Goal: Information Seeking & Learning: Learn about a topic

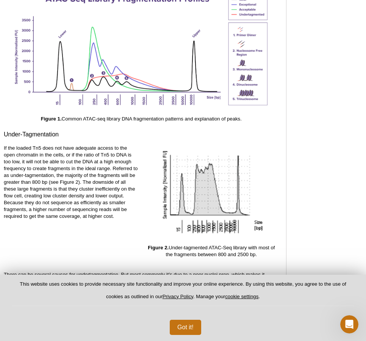
scroll to position [1182, 0]
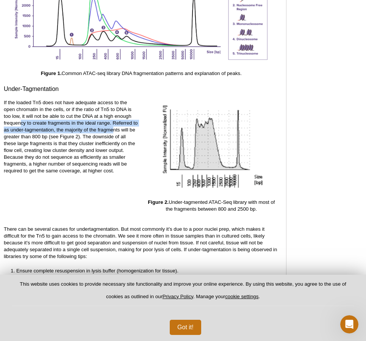
drag, startPoint x: 21, startPoint y: 123, endPoint x: 114, endPoint y: 125, distance: 92.6
click at [114, 125] on p "If the loaded Tn5 does not have adequate access to the open chromatin in the ce…" at bounding box center [71, 136] width 135 height 75
click at [115, 124] on p "If the loaded Tn5 does not have adequate access to the open chromatin in the ce…" at bounding box center [71, 136] width 135 height 75
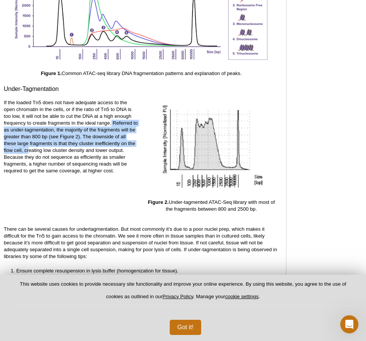
drag, startPoint x: 115, startPoint y: 123, endPoint x: 28, endPoint y: 148, distance: 90.8
click at [28, 148] on p "If the loaded Tn5 does not have adequate access to the open chromatin in the ce…" at bounding box center [71, 136] width 135 height 75
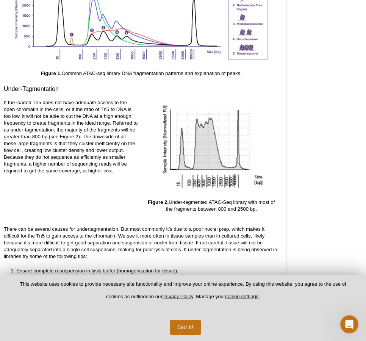
click at [28, 148] on p "If the loaded Tn5 does not have adequate access to the open chromatin in the ce…" at bounding box center [71, 136] width 135 height 75
drag, startPoint x: 23, startPoint y: 150, endPoint x: 50, endPoint y: 160, distance: 28.8
click at [95, 154] on p "If the loaded Tn5 does not have adequate access to the open chromatin in the ce…" at bounding box center [71, 136] width 135 height 75
click at [50, 160] on p "If the loaded Tn5 does not have adequate access to the open chromatin in the ce…" at bounding box center [71, 136] width 135 height 75
drag, startPoint x: 33, startPoint y: 155, endPoint x: 79, endPoint y: 162, distance: 47.2
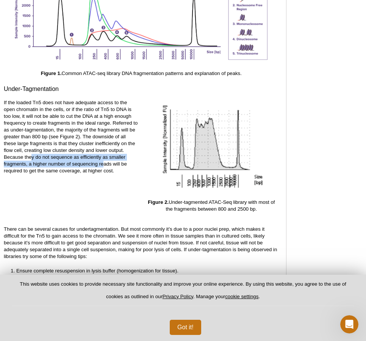
click at [102, 160] on p "If the loaded Tn5 does not have adequate access to the open chromatin in the ce…" at bounding box center [71, 136] width 135 height 75
click at [70, 165] on p "If the loaded Tn5 does not have adequate access to the open chromatin in the ce…" at bounding box center [71, 136] width 135 height 75
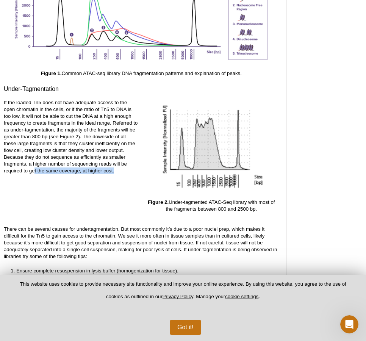
drag, startPoint x: 35, startPoint y: 171, endPoint x: 94, endPoint y: 172, distance: 59.2
click at [94, 173] on p "If the loaded Tn5 does not have adequate access to the open chromatin in the ce…" at bounding box center [71, 136] width 135 height 75
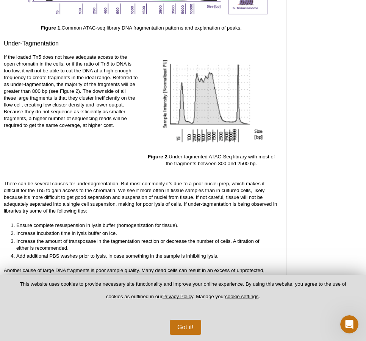
click at [69, 118] on p "If the loaded Tn5 does not have adequate access to the open chromatin in the ce…" at bounding box center [71, 91] width 135 height 75
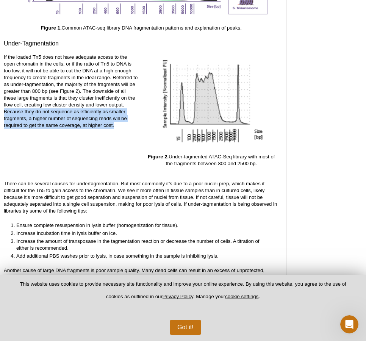
drag, startPoint x: 3, startPoint y: 109, endPoint x: 119, endPoint y: 126, distance: 116.5
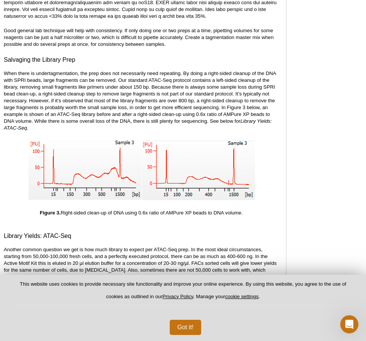
scroll to position [1638, 0]
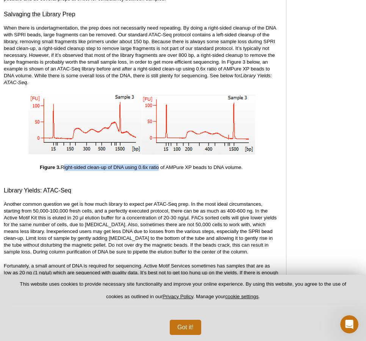
drag, startPoint x: 62, startPoint y: 167, endPoint x: 158, endPoint y: 167, distance: 95.6
click at [158, 167] on p "Figure 3. Right-sided clean-up of DNA using 0.6x ratio of AMPure XP beads to DN…" at bounding box center [141, 167] width 275 height 7
click at [168, 168] on p "Figure 3. Right-sided clean-up of DNA using 0.6x ratio of AMPure XP beads to DN…" at bounding box center [141, 167] width 275 height 7
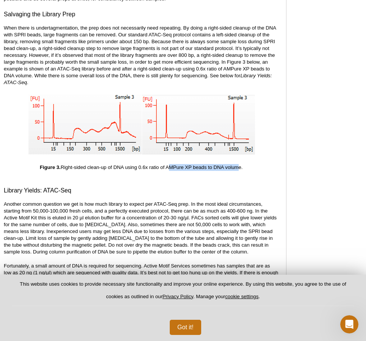
drag, startPoint x: 167, startPoint y: 164, endPoint x: 237, endPoint y: 168, distance: 70.3
click at [237, 168] on p "Figure 3. Right-sided clean-up of DNA using 0.6x ratio of AMPure XP beads to DN…" at bounding box center [141, 167] width 275 height 7
drag, startPoint x: 3, startPoint y: 26, endPoint x: 69, endPoint y: 28, distance: 65.3
click at [78, 28] on p "When there is undertagmentation, the prep does not necessarily need repeating. …" at bounding box center [141, 55] width 275 height 61
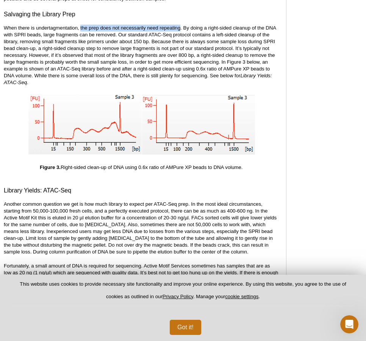
drag, startPoint x: 80, startPoint y: 26, endPoint x: 180, endPoint y: 28, distance: 99.4
click at [180, 28] on p "When there is undertagmentation, the prep does not necessarily need repeating. …" at bounding box center [141, 55] width 275 height 61
click at [182, 27] on p "When there is undertagmentation, the prep does not necessarily need repeating. …" at bounding box center [141, 55] width 275 height 61
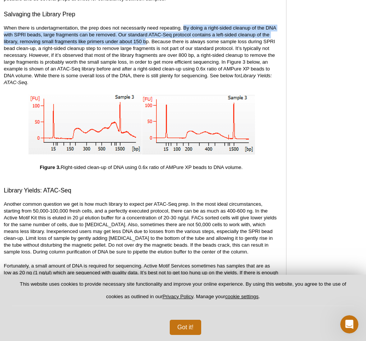
drag, startPoint x: 190, startPoint y: 26, endPoint x: 145, endPoint y: 42, distance: 47.9
click at [145, 42] on p "When there is undertagmentation, the prep does not necessarily need repeating. …" at bounding box center [141, 55] width 275 height 61
click at [146, 42] on p "When there is undertagmentation, the prep does not necessarily need repeating. …" at bounding box center [141, 55] width 275 height 61
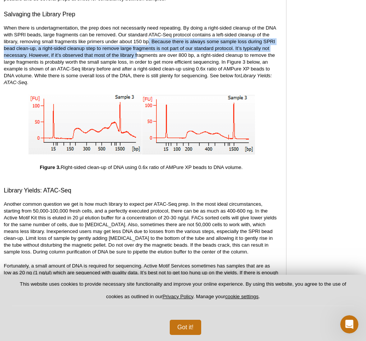
drag, startPoint x: 149, startPoint y: 41, endPoint x: 137, endPoint y: 53, distance: 18.0
click at [137, 53] on p "When there is undertagmentation, the prep does not necessarily need repeating. …" at bounding box center [141, 55] width 275 height 61
click at [75, 56] on p "When there is undertagmentation, the prep does not necessarily need repeating. …" at bounding box center [141, 55] width 275 height 61
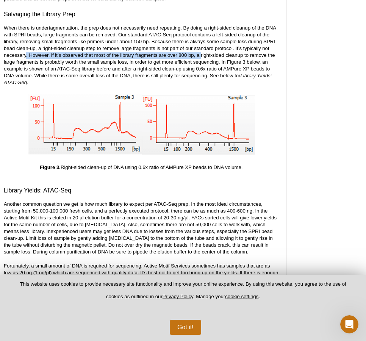
drag, startPoint x: 26, startPoint y: 55, endPoint x: 201, endPoint y: 56, distance: 175.3
click at [201, 56] on p "When there is undertagmentation, the prep does not necessarily need repeating. …" at bounding box center [141, 55] width 275 height 61
click at [81, 54] on p "When there is undertagmentation, the prep does not necessarily need repeating. …" at bounding box center [141, 55] width 275 height 61
drag, startPoint x: 65, startPoint y: 55, endPoint x: 230, endPoint y: 56, distance: 165.0
click at [230, 56] on p "When there is undertagmentation, the prep does not necessarily need repeating. …" at bounding box center [141, 55] width 275 height 61
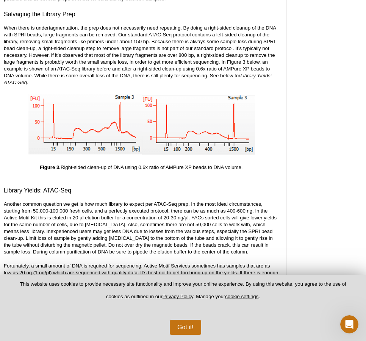
click at [71, 60] on p "When there is undertagmentation, the prep does not necessarily need repeating. …" at bounding box center [141, 55] width 275 height 61
drag, startPoint x: 61, startPoint y: 62, endPoint x: 203, endPoint y: 62, distance: 141.9
click at [203, 62] on p "When there is undertagmentation, the prep does not necessarily need repeating. …" at bounding box center [141, 55] width 275 height 61
click at [100, 66] on p "When there is undertagmentation, the prep does not necessarily need repeating. …" at bounding box center [141, 55] width 275 height 61
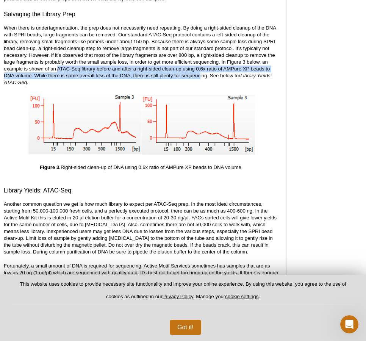
drag, startPoint x: 59, startPoint y: 68, endPoint x: 200, endPoint y: 71, distance: 141.2
click at [200, 71] on p "When there is undertagmentation, the prep does not necessarily need repeating. …" at bounding box center [141, 55] width 275 height 61
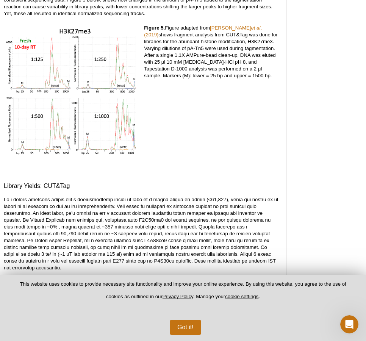
scroll to position [1976, 0]
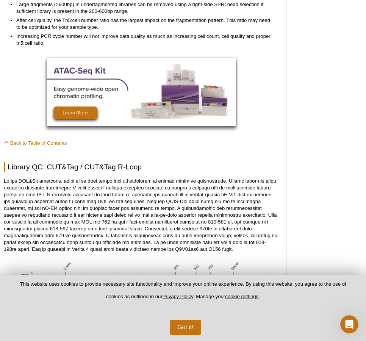
click at [85, 103] on img at bounding box center [142, 92] width 190 height 68
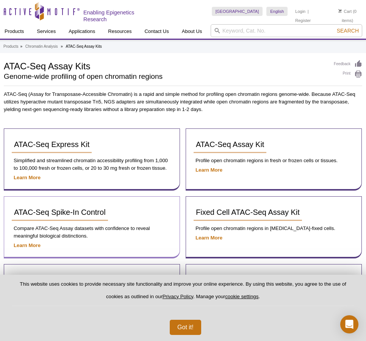
scroll to position [91, 0]
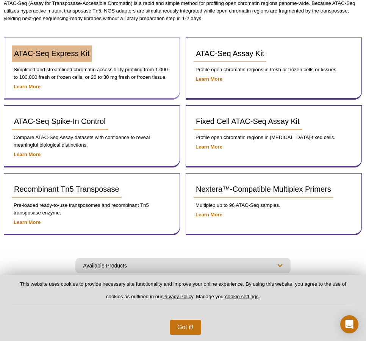
click at [72, 55] on span "ATAC-Seq Express Kit" at bounding box center [51, 53] width 75 height 8
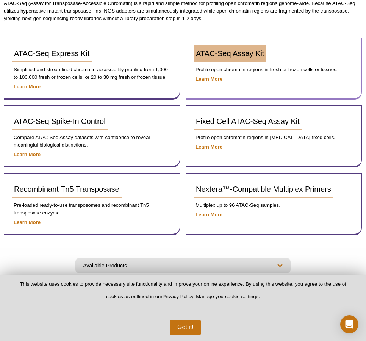
click at [244, 50] on span "ATAC-Seq Assay Kit" at bounding box center [230, 53] width 68 height 8
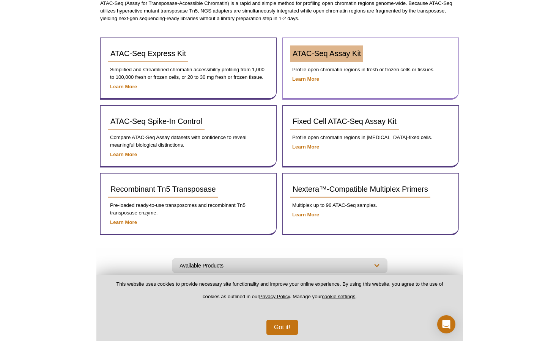
scroll to position [90, 0]
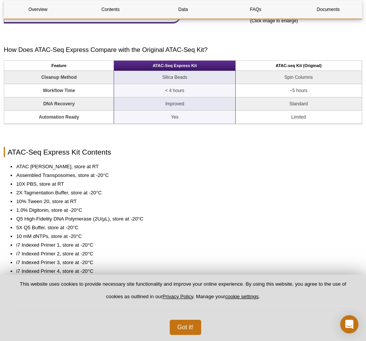
scroll to position [453, 0]
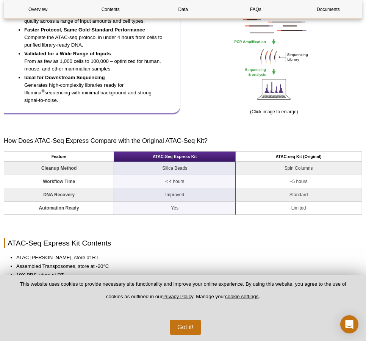
click at [81, 77] on strong "Ideal for Downstream Sequencing" at bounding box center [64, 78] width 81 height 6
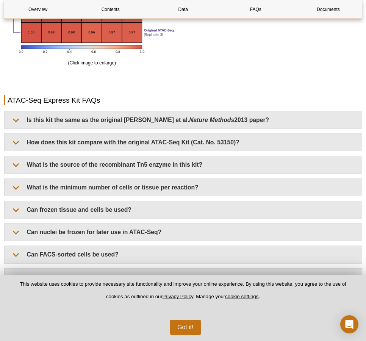
scroll to position [1504, 0]
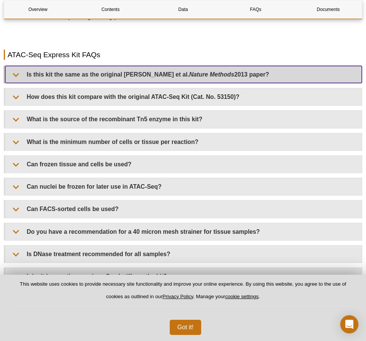
click at [18, 72] on summary "Is this kit the same as the original Buenrostro et al. Nature Methods 2013 pape…" at bounding box center [183, 74] width 357 height 17
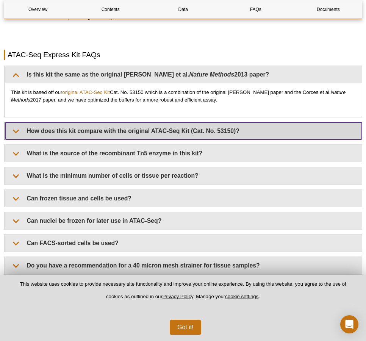
drag, startPoint x: 10, startPoint y: 132, endPoint x: 15, endPoint y: 132, distance: 4.6
click at [12, 132] on summary "How does this kit compare with the original ATAC-Seq Kit (Cat. No. 53150)?" at bounding box center [183, 131] width 357 height 17
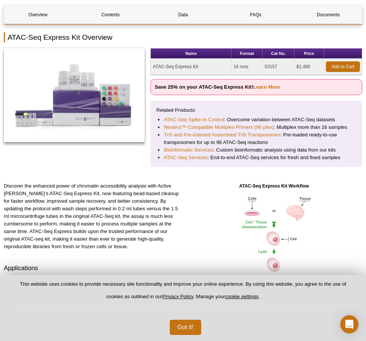
scroll to position [0, 0]
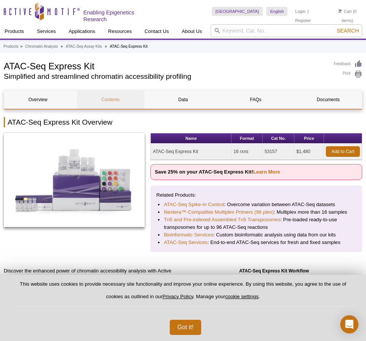
click at [115, 96] on link "Contents" at bounding box center [111, 100] width 68 height 18
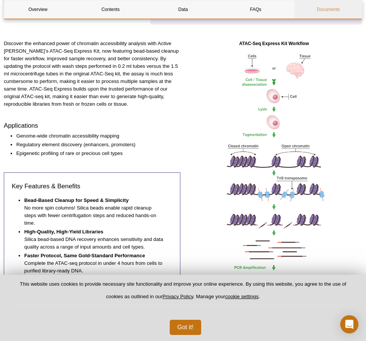
drag, startPoint x: 324, startPoint y: 11, endPoint x: 323, endPoint y: 15, distance: 4.1
click at [324, 11] on link "Documents" at bounding box center [329, 9] width 68 height 18
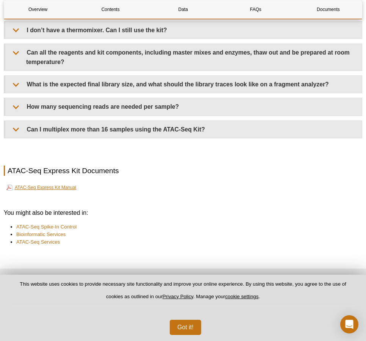
click at [47, 183] on link "ATAC-Seq Express Kit Manual" at bounding box center [41, 187] width 70 height 9
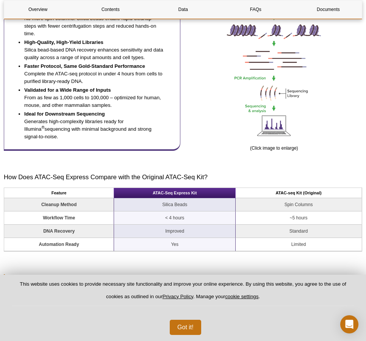
scroll to position [0, 0]
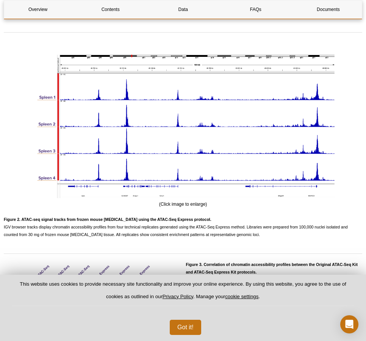
scroll to position [857, 0]
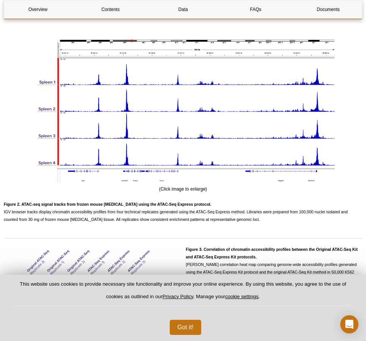
scroll to position [1501, 0]
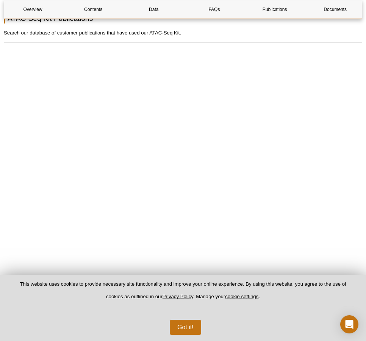
scroll to position [2066, 0]
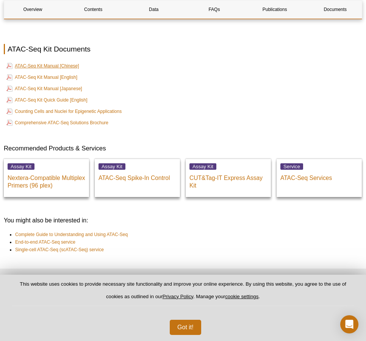
click at [53, 61] on link "ATAC-Seq Kit Manual [Chinese]" at bounding box center [42, 65] width 73 height 9
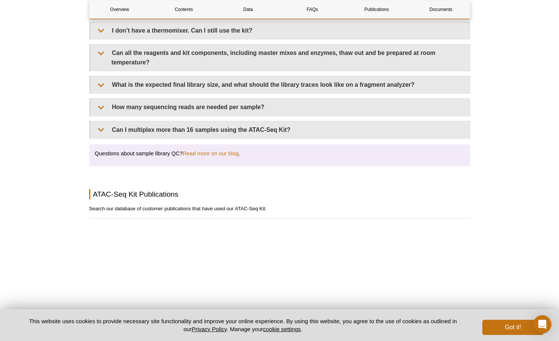
scroll to position [1124, 0]
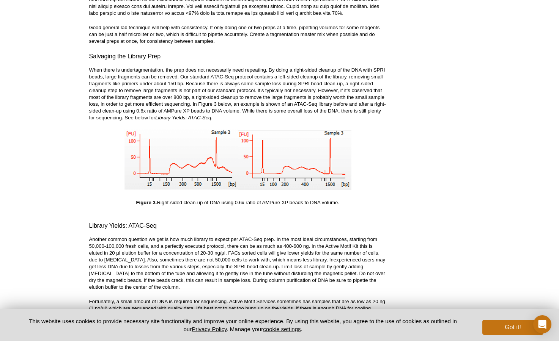
scroll to position [1207, 0]
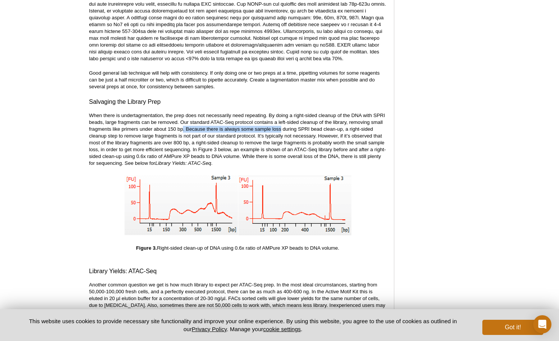
drag, startPoint x: 183, startPoint y: 143, endPoint x: 281, endPoint y: 143, distance: 98.6
click at [281, 143] on p "When there is undertagmentation, the prep does not necessarily need repeating. …" at bounding box center [237, 139] width 297 height 55
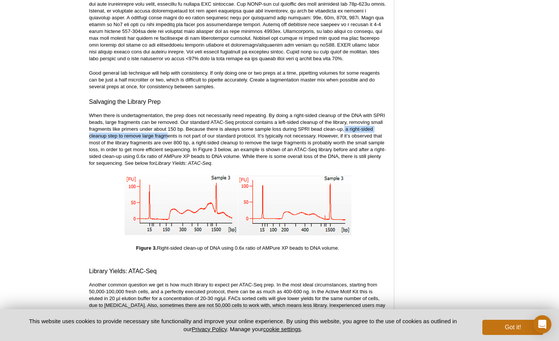
drag, startPoint x: 345, startPoint y: 143, endPoint x: 154, endPoint y: 151, distance: 191.4
click at [167, 153] on p "When there is undertagmentation, the prep does not necessarily need repeating. …" at bounding box center [237, 139] width 297 height 55
click at [154, 151] on p "When there is undertagmentation, the prep does not necessarily need repeating. …" at bounding box center [237, 139] width 297 height 55
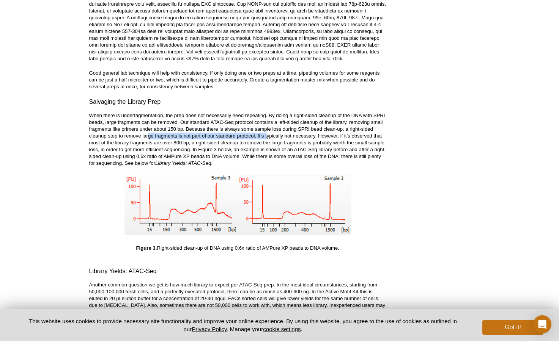
drag, startPoint x: 148, startPoint y: 152, endPoint x: 267, endPoint y: 151, distance: 118.7
click at [267, 151] on p "When there is undertagmentation, the prep does not necessarily need repeating. …" at bounding box center [237, 139] width 297 height 55
click at [275, 150] on p "When there is undertagmentation, the prep does not necessarily need repeating. …" at bounding box center [237, 139] width 297 height 55
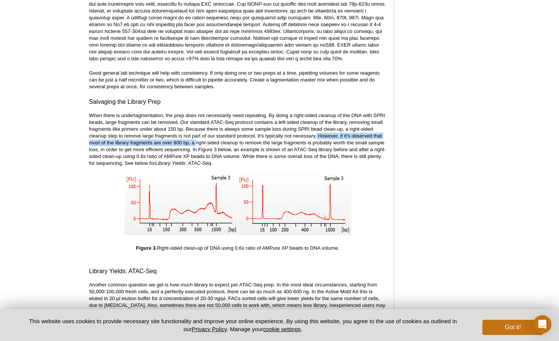
drag, startPoint x: 317, startPoint y: 149, endPoint x: 196, endPoint y: 159, distance: 121.4
click at [196, 159] on p "When there is undertagmentation, the prep does not necessarily need repeating. …" at bounding box center [237, 139] width 297 height 55
drag, startPoint x: 181, startPoint y: 159, endPoint x: 151, endPoint y: 158, distance: 29.6
click at [181, 159] on p "When there is undertagmentation, the prep does not necessarily need repeating. …" at bounding box center [237, 139] width 297 height 55
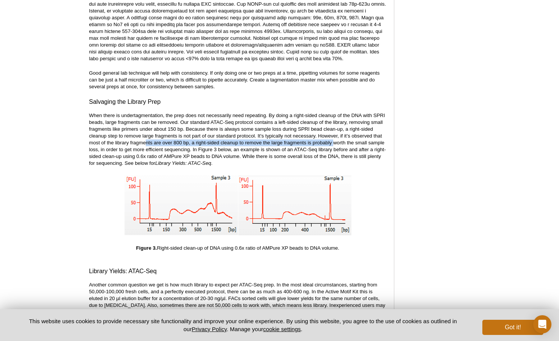
drag, startPoint x: 146, startPoint y: 158, endPoint x: 333, endPoint y: 159, distance: 186.6
click at [333, 159] on p "When there is undertagmentation, the prep does not necessarily need repeating. …" at bounding box center [237, 139] width 297 height 55
click at [147, 164] on p "When there is undertagmentation, the prep does not necessarily need repeating. …" at bounding box center [237, 139] width 297 height 55
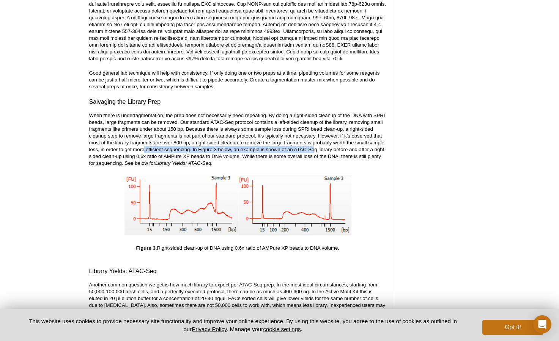
drag, startPoint x: 145, startPoint y: 165, endPoint x: 316, endPoint y: 167, distance: 171.5
click at [316, 167] on p "When there is undertagmentation, the prep does not necessarily need repeating. …" at bounding box center [237, 139] width 297 height 55
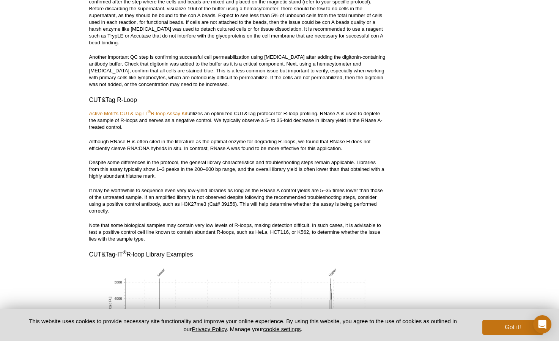
scroll to position [2073, 0]
